Goal: Task Accomplishment & Management: Use online tool/utility

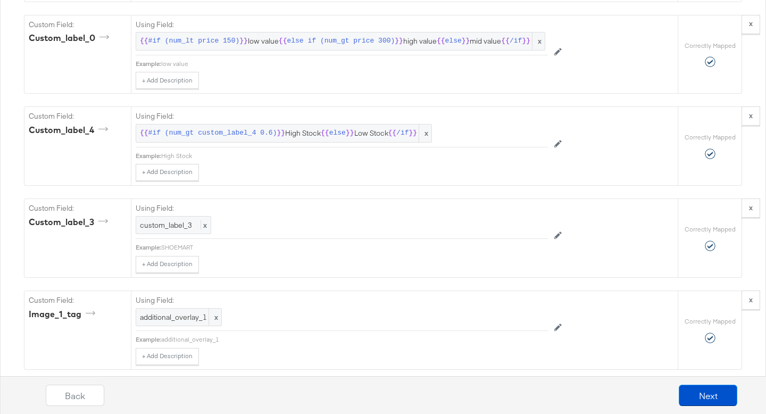
scroll to position [1771, 0]
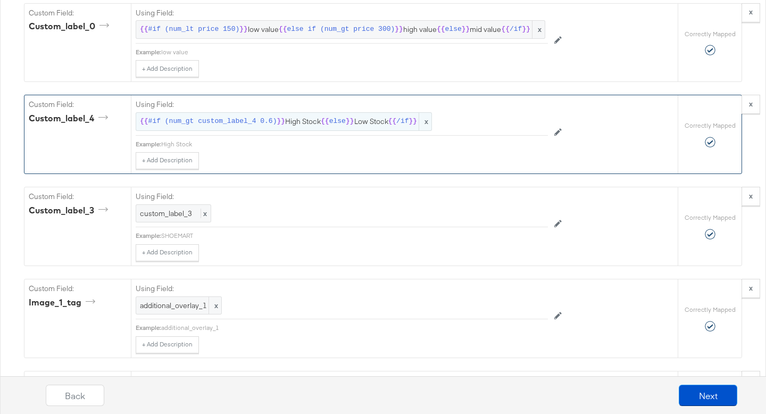
click at [389, 121] on span "{{" at bounding box center [392, 122] width 9 height 10
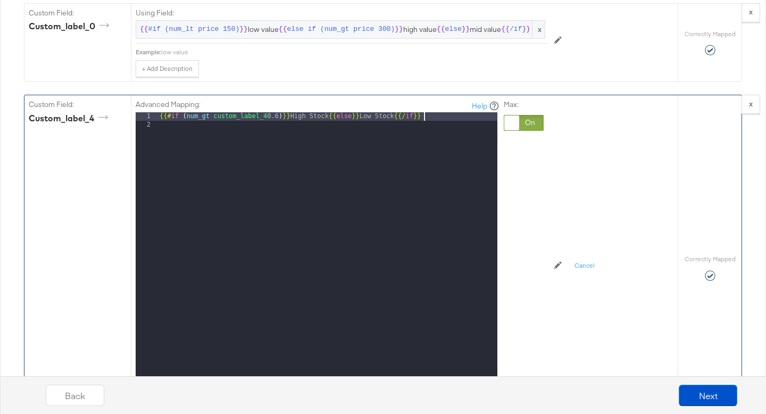
click at [446, 115] on div "{{# if ( num_gt custom_label_4 0.6 ) }} High Stock {{ else }} Low Stock {{/ if …" at bounding box center [327, 253] width 340 height 283
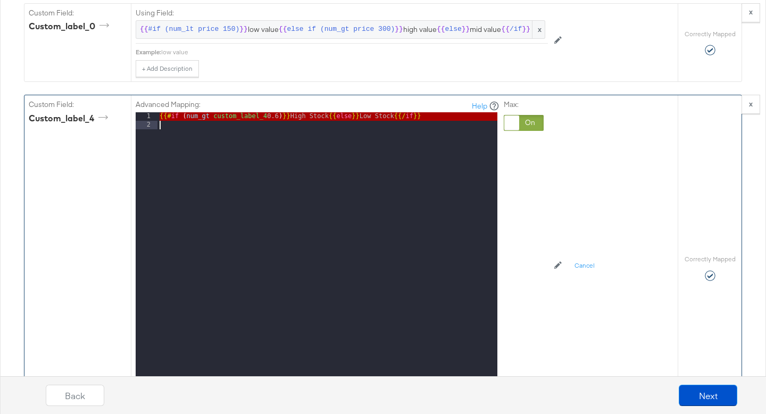
click at [446, 115] on div "{{# if ( num_gt custom_label_4 0.6 ) }} High Stock {{ else }} Low Stock {{/ if …" at bounding box center [327, 253] width 340 height 283
click at [504, 126] on div at bounding box center [511, 122] width 15 height 15
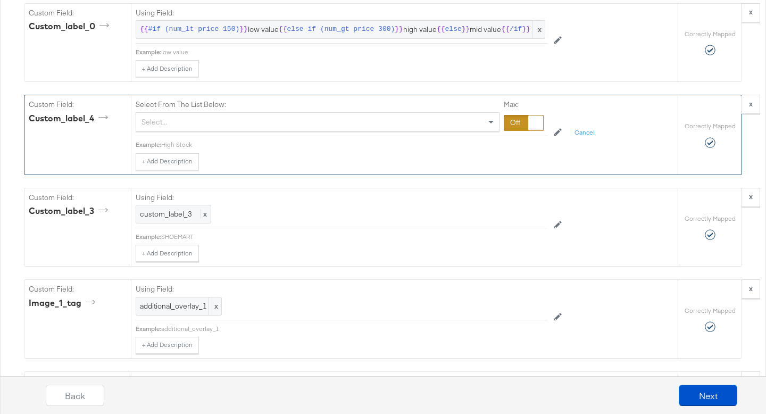
click at [462, 119] on div "Select..." at bounding box center [317, 122] width 363 height 18
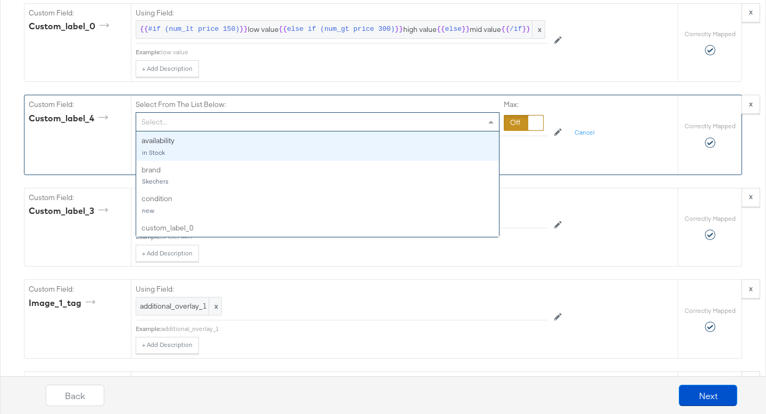
type input "4"
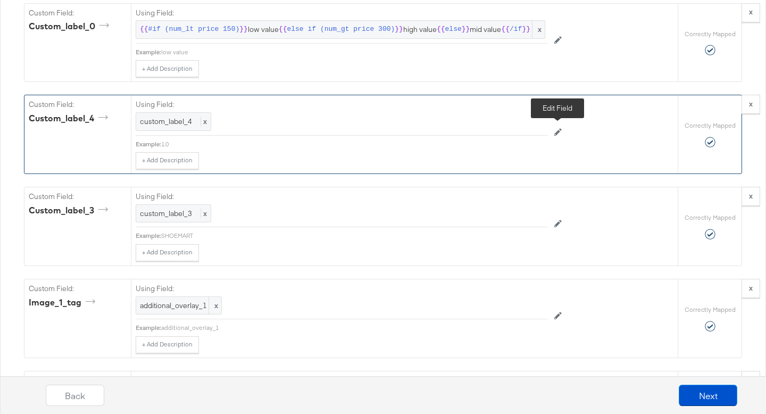
click at [557, 132] on icon at bounding box center [557, 131] width 7 height 7
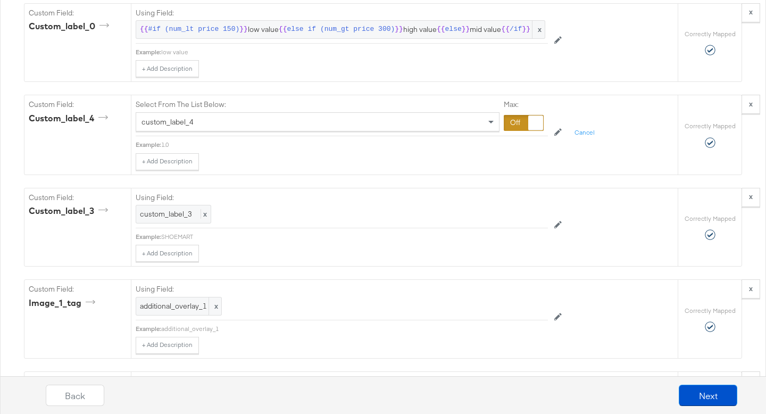
click at [527, 124] on div at bounding box center [524, 123] width 40 height 16
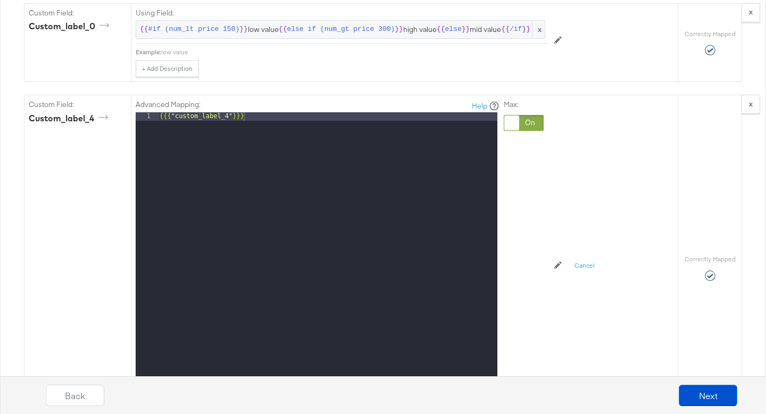
click at [488, 130] on div "{{{ "custom_label_4" }}}" at bounding box center [327, 253] width 340 height 283
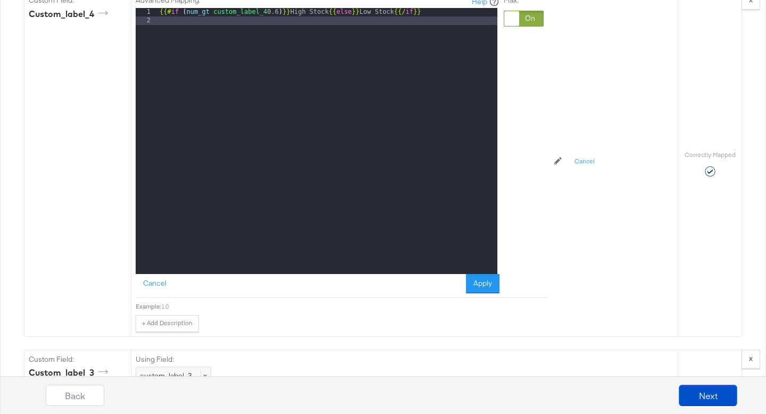
scroll to position [1925, 0]
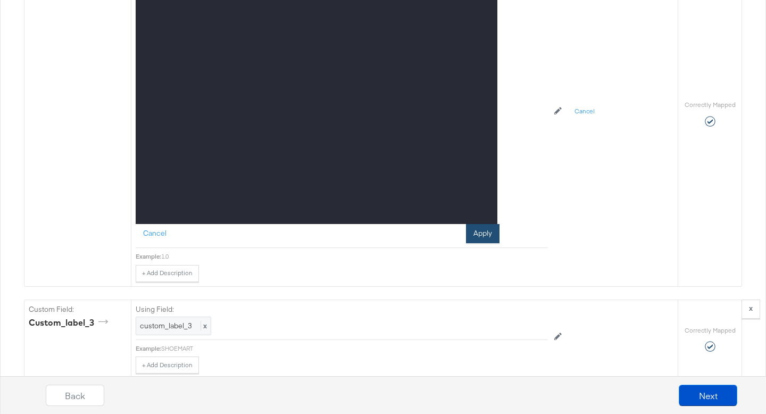
click at [492, 235] on button "Apply" at bounding box center [483, 233] width 34 height 19
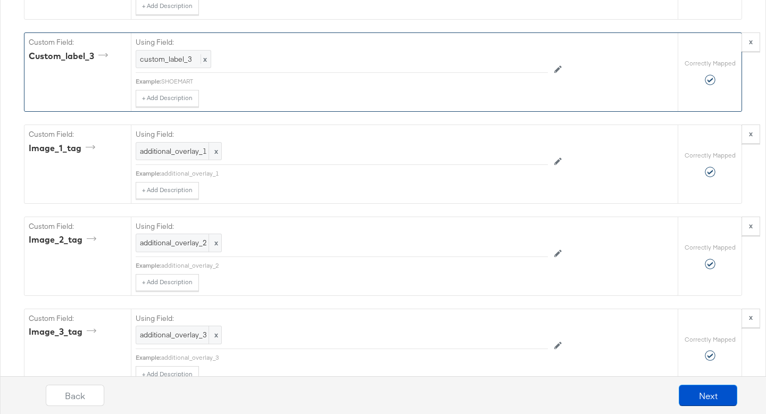
click at [191, 86] on div "Using Field: custom_label_3 x Example: SHOEMART + Add Description Add Note" at bounding box center [342, 70] width 412 height 74
drag, startPoint x: 164, startPoint y: 81, endPoint x: 195, endPoint y: 84, distance: 30.9
click at [195, 84] on div "SHOEMART" at bounding box center [354, 81] width 387 height 9
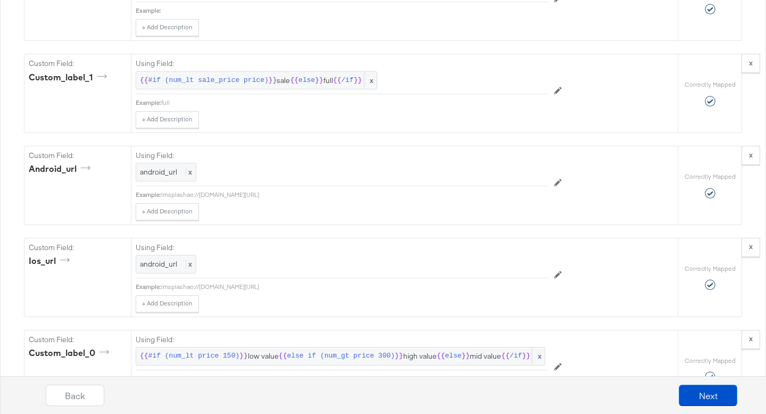
scroll to position [1406, 0]
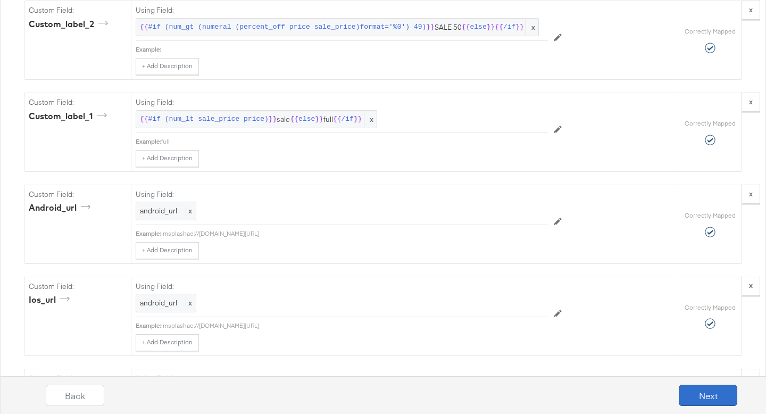
click at [683, 398] on button "Next" at bounding box center [708, 395] width 59 height 21
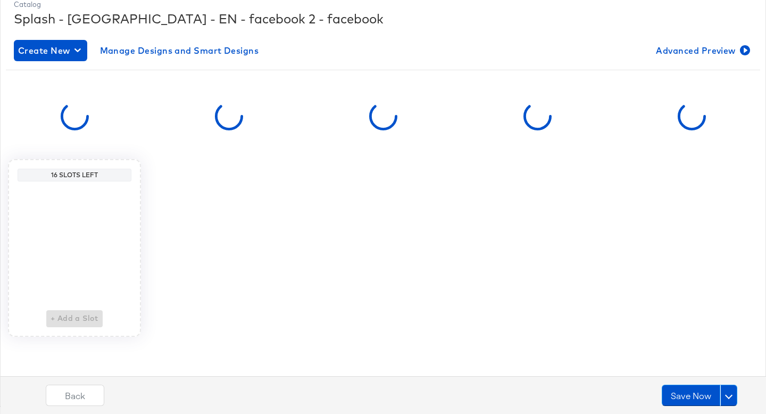
scroll to position [0, 0]
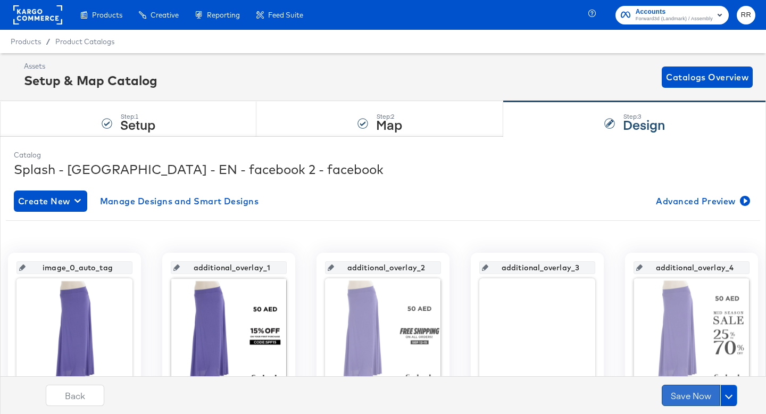
drag, startPoint x: 687, startPoint y: 398, endPoint x: 709, endPoint y: 402, distance: 22.1
click at [709, 402] on button "Save Now" at bounding box center [691, 395] width 59 height 21
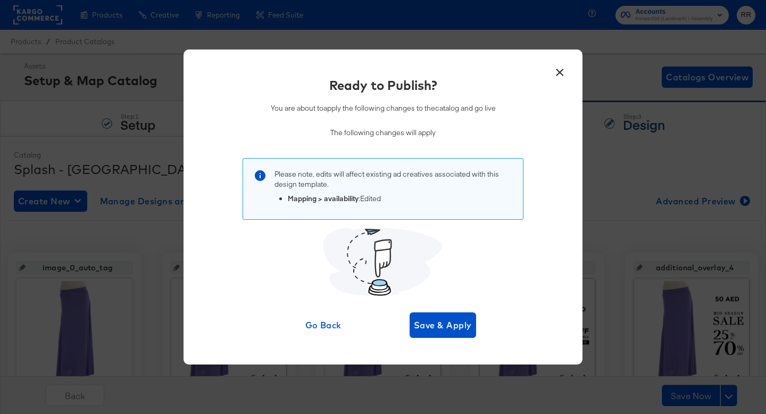
click at [561, 73] on button "×" at bounding box center [559, 69] width 19 height 19
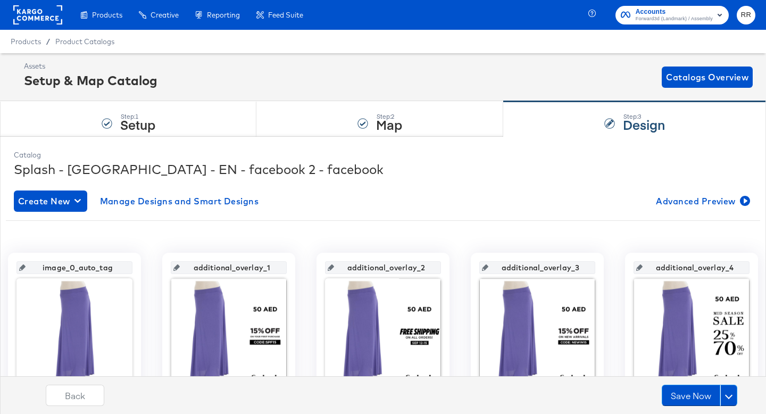
click at [41, 22] on rect at bounding box center [37, 14] width 49 height 19
